Goal: Find specific page/section: Find specific page/section

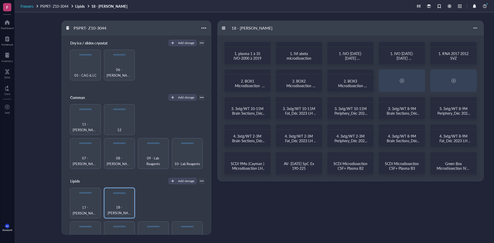
click at [31, 6] on span "Freezers" at bounding box center [27, 6] width 13 height 5
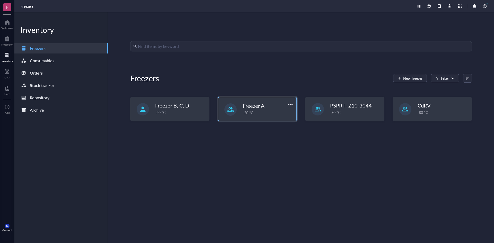
click at [257, 109] on span "Freezer A" at bounding box center [254, 105] width 22 height 7
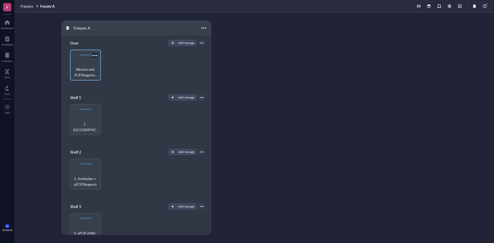
click at [82, 65] on div "Western and PCR Reagents, TAM and Mowiols," at bounding box center [85, 65] width 31 height 31
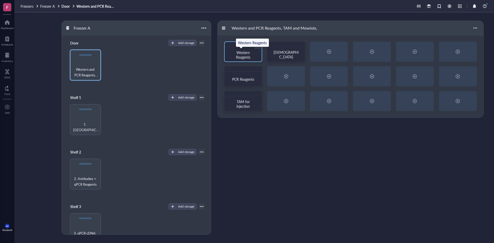
click at [251, 52] on div "Western Reagents" at bounding box center [243, 54] width 25 height 9
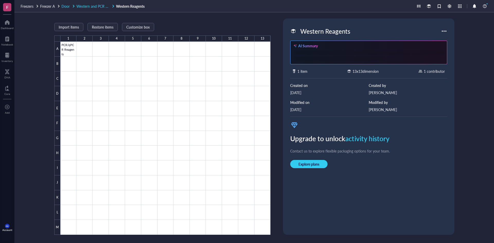
click at [94, 6] on span "Western and PCR Reagents, TAM and Mowiols," at bounding box center [113, 6] width 75 height 5
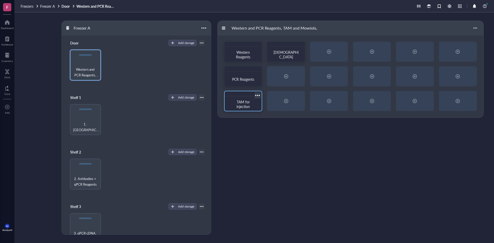
click at [245, 105] on span "TAM for injection" at bounding box center [243, 104] width 14 height 10
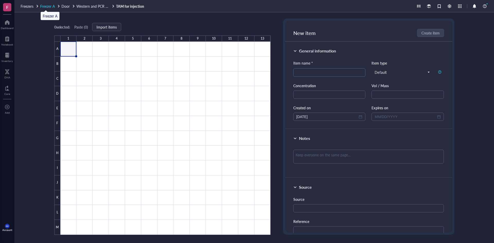
click at [47, 6] on span "Freezer A" at bounding box center [47, 6] width 15 height 5
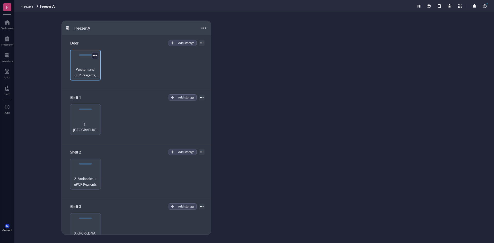
click at [87, 68] on span "Western and PCR Reagents, TAM and Mowiols," at bounding box center [85, 72] width 26 height 11
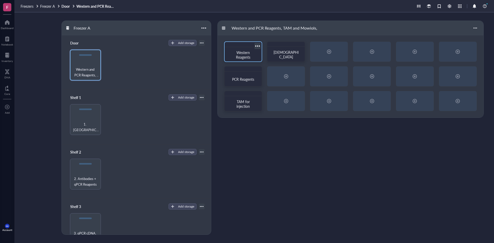
click at [246, 54] on span "Western Reagents" at bounding box center [243, 55] width 15 height 10
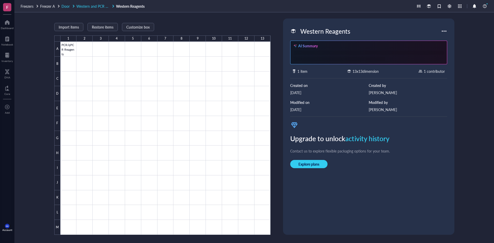
click at [94, 5] on span "Western and PCR Reagents, TAM and Mowiols," at bounding box center [113, 6] width 75 height 5
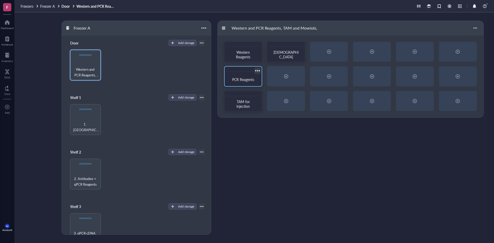
click at [245, 77] on div "PCR Reagents" at bounding box center [242, 79] width 33 height 11
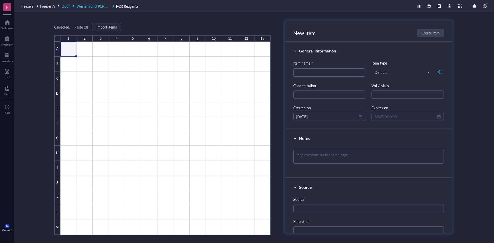
click at [65, 6] on span "Door" at bounding box center [65, 6] width 8 height 5
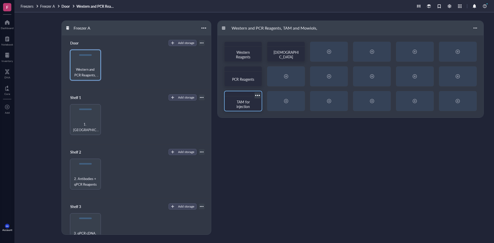
click at [252, 100] on div "TAM for injection" at bounding box center [243, 103] width 25 height 9
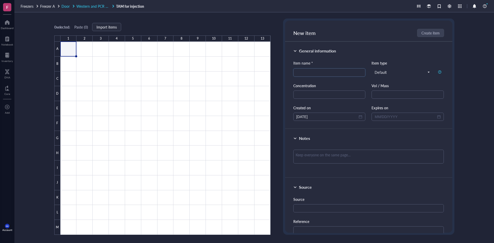
click at [65, 5] on span "Door" at bounding box center [65, 6] width 8 height 5
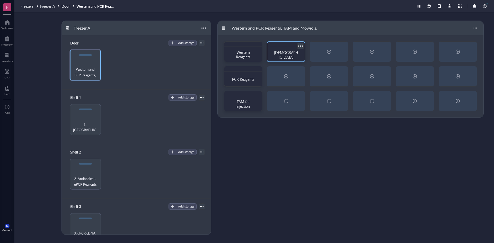
click at [286, 54] on span "[DEMOGRAPHIC_DATA]" at bounding box center [286, 55] width 24 height 10
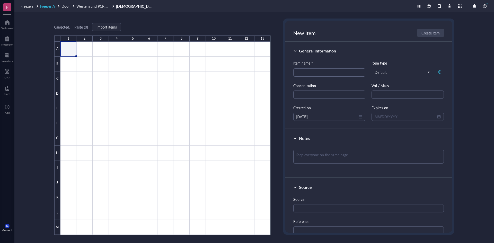
click at [50, 4] on span "Freezer A" at bounding box center [47, 6] width 15 height 5
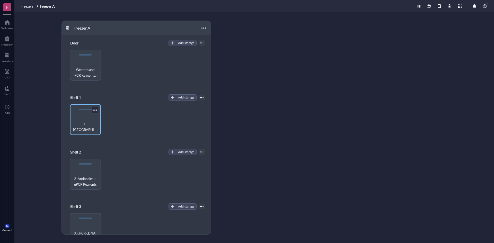
click at [86, 121] on div "1. [GEOGRAPHIC_DATA]" at bounding box center [85, 126] width 26 height 11
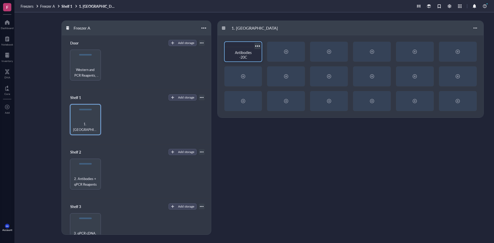
click at [242, 57] on span "Antibodies -20C" at bounding box center [244, 55] width 18 height 10
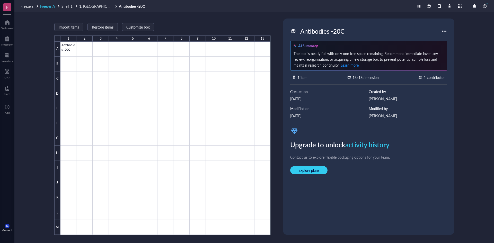
click at [50, 5] on span "Freezer A" at bounding box center [47, 6] width 15 height 5
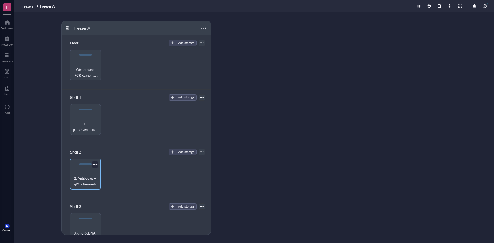
click at [83, 179] on span "2. Antibodies + qPCR Reagents" at bounding box center [85, 181] width 26 height 11
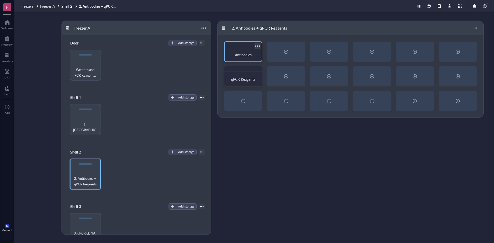
click at [246, 57] on span "Antibodies" at bounding box center [243, 54] width 17 height 5
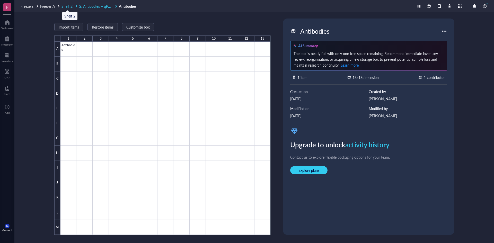
click at [69, 6] on span "Shelf 2" at bounding box center [66, 6] width 11 height 5
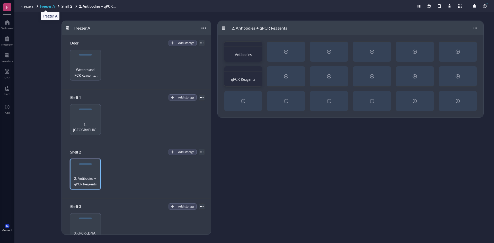
click at [50, 7] on span "Freezer A" at bounding box center [47, 6] width 15 height 5
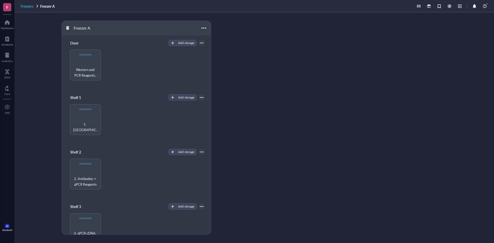
click at [29, 7] on span "Freezers" at bounding box center [27, 6] width 13 height 5
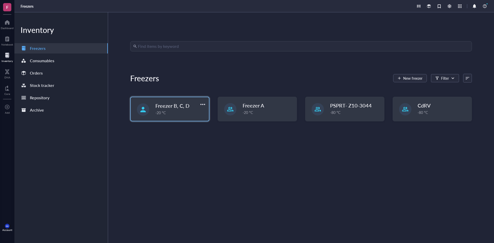
click at [184, 112] on div "-20 °C" at bounding box center [180, 113] width 50 height 6
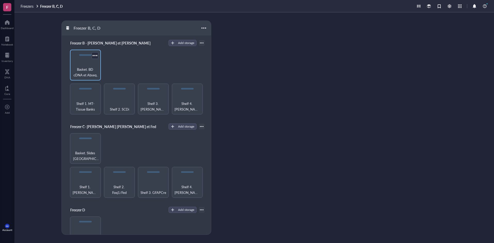
click at [83, 69] on span "Basket. BD cDNA et Abseq kits" at bounding box center [85, 72] width 26 height 11
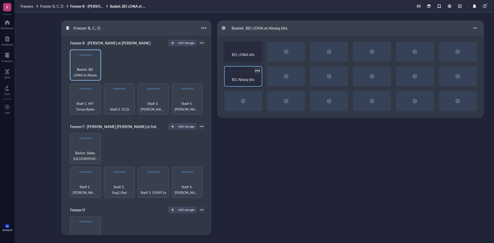
click at [245, 76] on div "BD Abseq kits" at bounding box center [242, 79] width 33 height 11
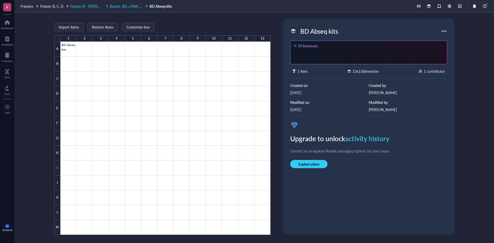
click at [93, 6] on span "Freezer B - [PERSON_NAME] et [PERSON_NAME]" at bounding box center [110, 6] width 80 height 5
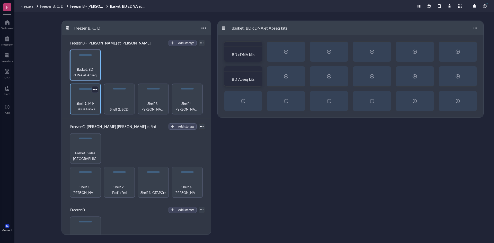
click at [85, 102] on span "Shelf 1. MT-Tissue Banks" at bounding box center [85, 106] width 26 height 11
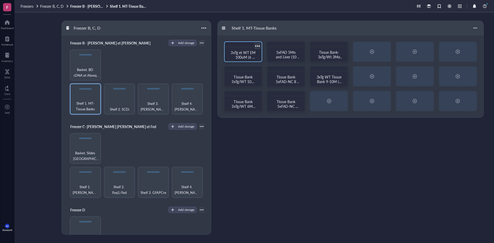
click at [239, 54] on span "3xTg et WT EM 100uM (6 plates)" at bounding box center [243, 57] width 25 height 14
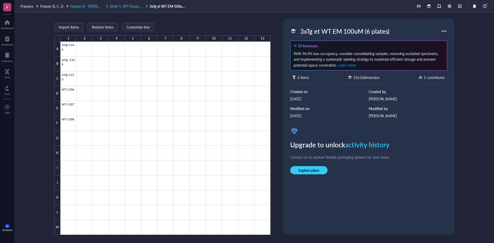
click at [128, 5] on span "Shelf 1. MT-Tissue Banks" at bounding box center [129, 6] width 39 height 5
